Goal: Task Accomplishment & Management: Manage account settings

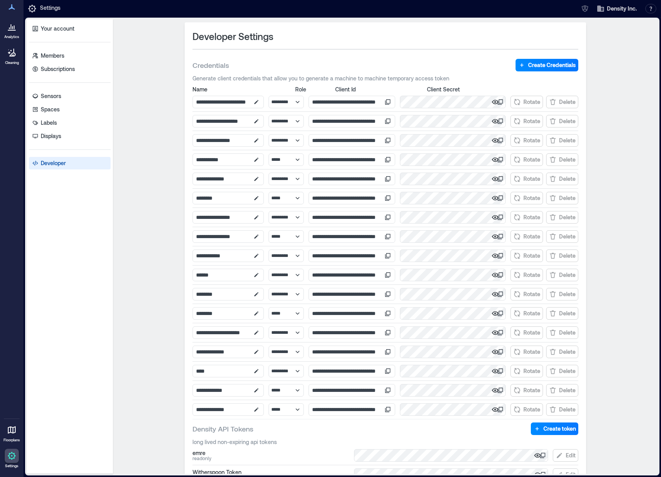
select select "*****"
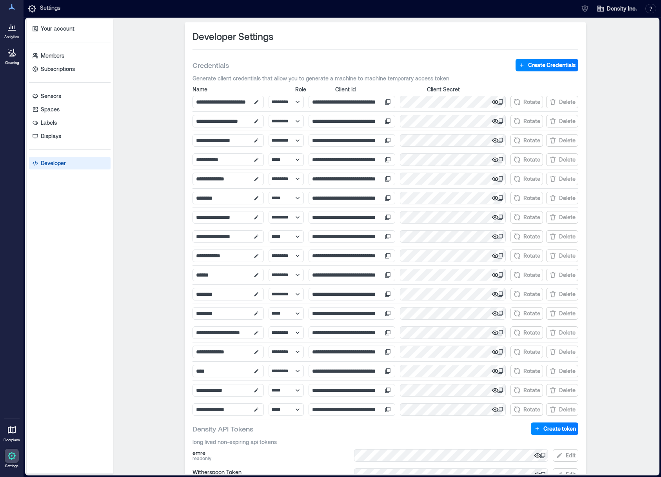
select select "*****"
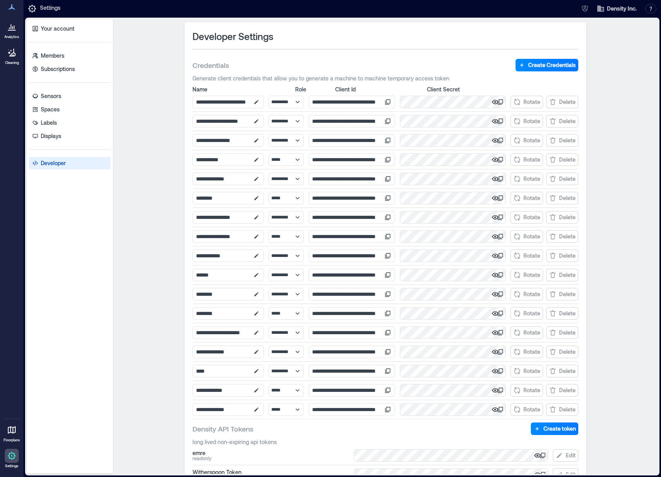
select select "*****"
